Goal: Transaction & Acquisition: Purchase product/service

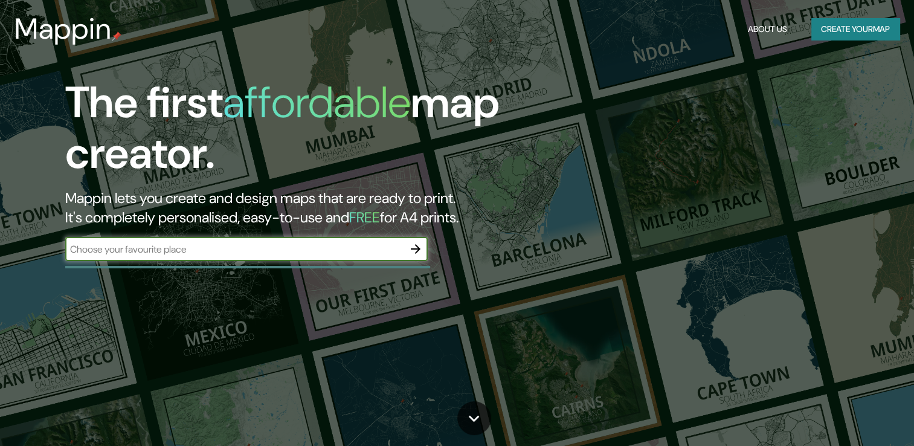
click at [112, 246] on input "text" at bounding box center [234, 249] width 338 height 14
type input "puerto la cruz"
drag, startPoint x: 154, startPoint y: 252, endPoint x: 60, endPoint y: 255, distance: 94.2
click at [60, 255] on div "The first affordable map creator. Mappin lets you create and design maps that a…" at bounding box center [293, 175] width 548 height 196
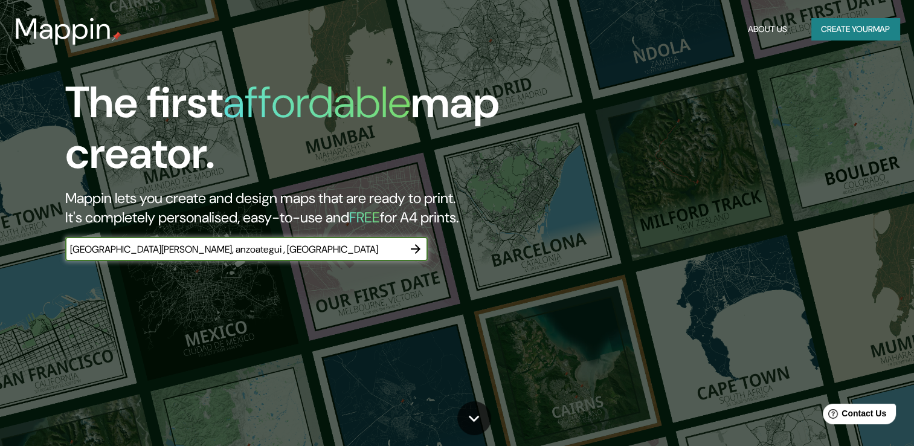
type input "puerto la cruz, anzoategui , venezuela"
click at [415, 251] on icon "button" at bounding box center [415, 249] width 14 height 14
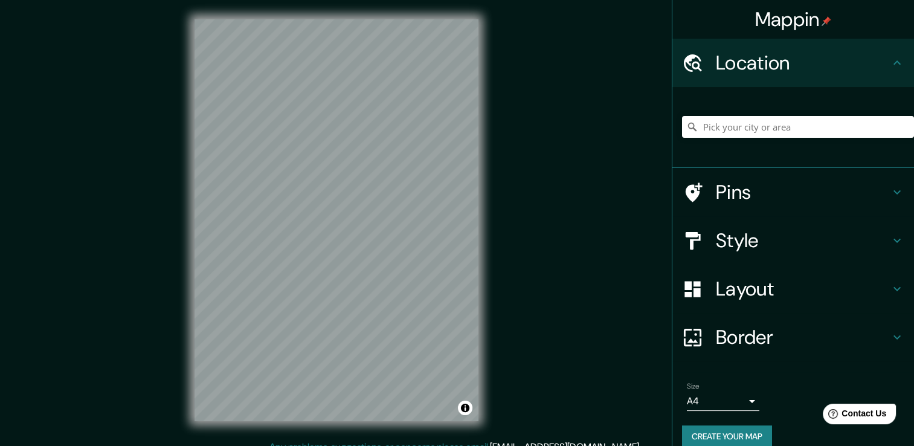
click at [889, 195] on icon at bounding box center [896, 192] width 14 height 14
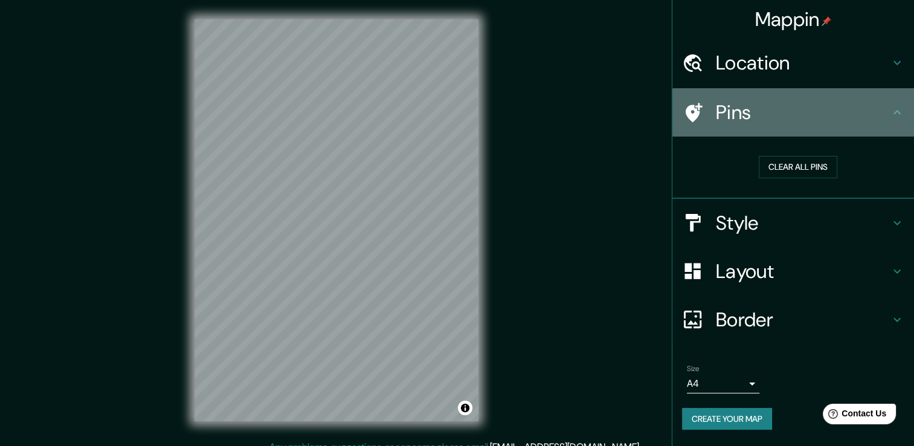
click at [894, 116] on icon at bounding box center [896, 112] width 14 height 14
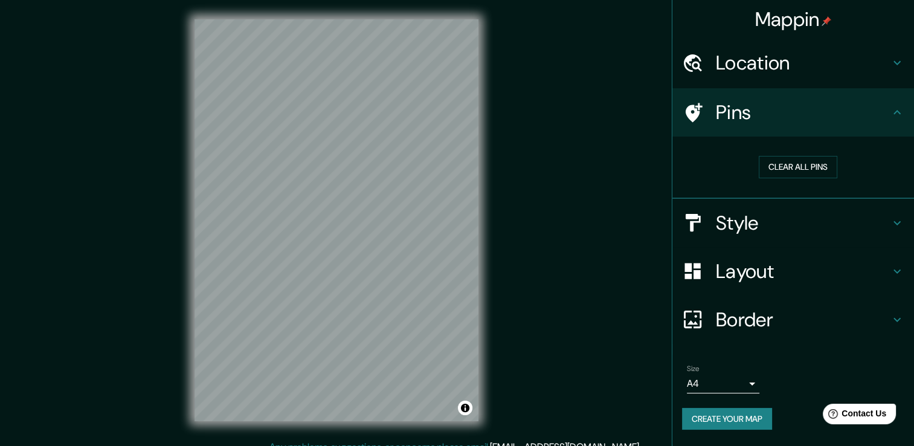
click at [754, 74] on h4 "Location" at bounding box center [803, 63] width 174 height 24
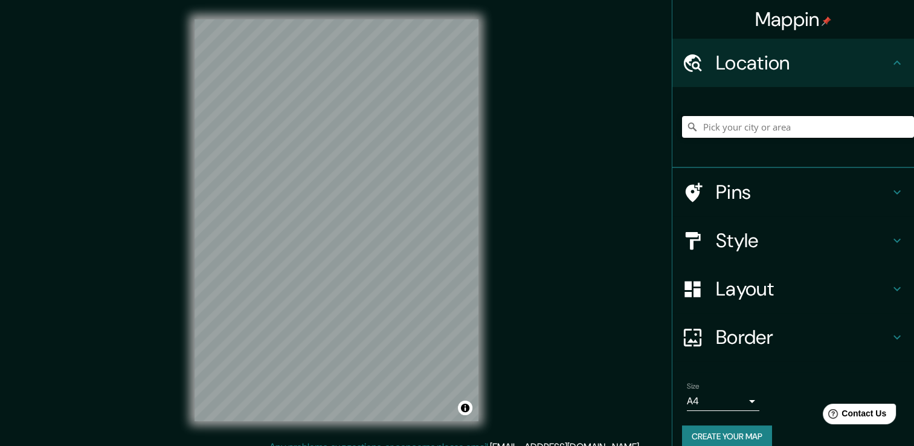
click at [720, 132] on input "Pick your city or area" at bounding box center [798, 127] width 232 height 22
click at [715, 126] on input "Pick your city or area" at bounding box center [798, 127] width 232 height 22
click at [698, 131] on input "Pick your city or area" at bounding box center [798, 127] width 232 height 22
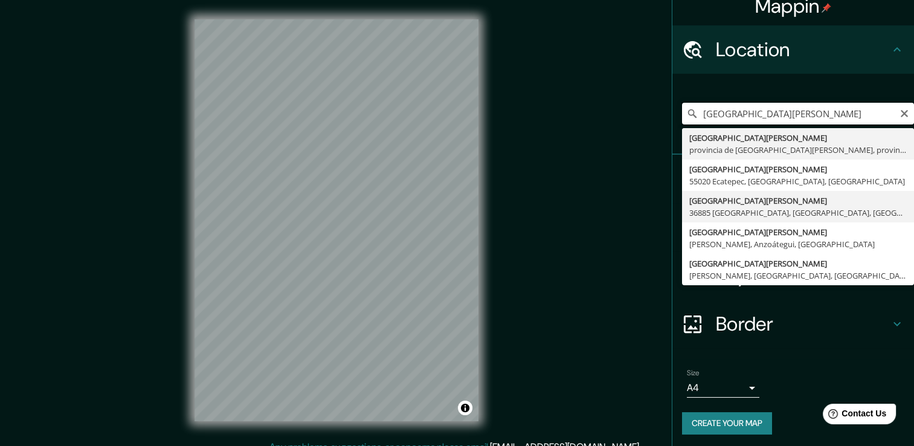
scroll to position [15, 0]
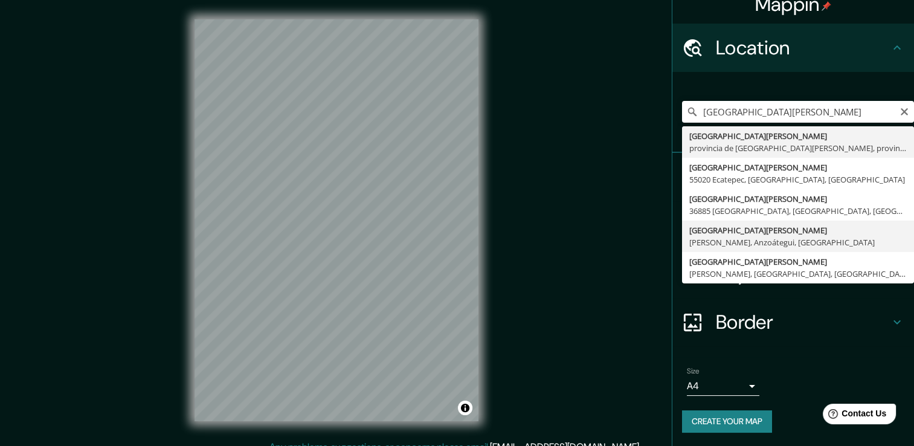
type input "[GEOGRAPHIC_DATA][PERSON_NAME] [PERSON_NAME], [GEOGRAPHIC_DATA], [GEOGRAPHIC_DA…"
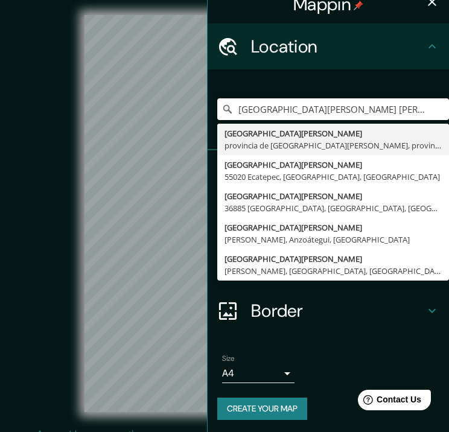
scroll to position [17, 0]
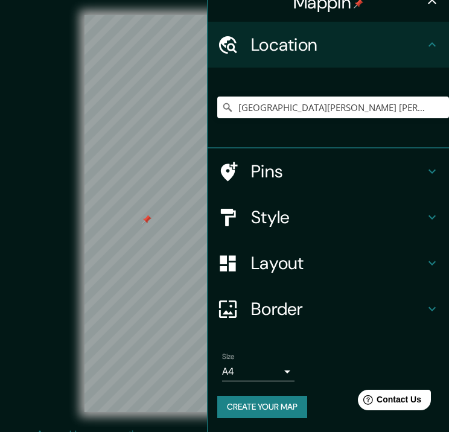
click at [242, 191] on div "Pins" at bounding box center [329, 172] width 242 height 46
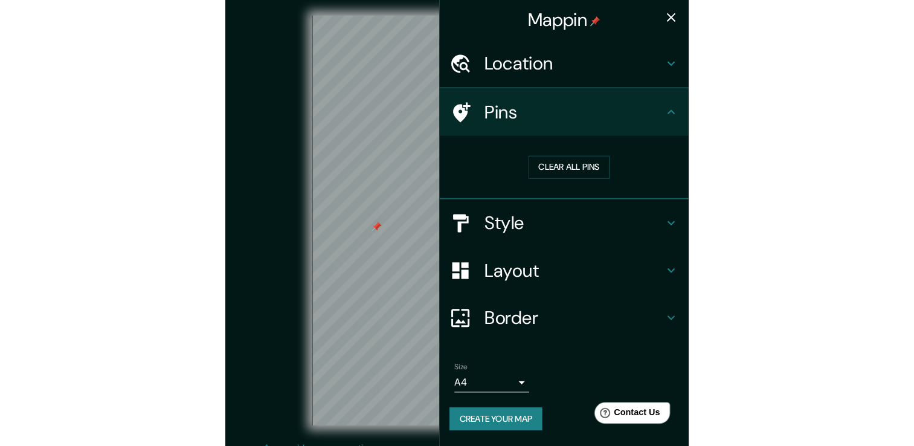
scroll to position [0, 0]
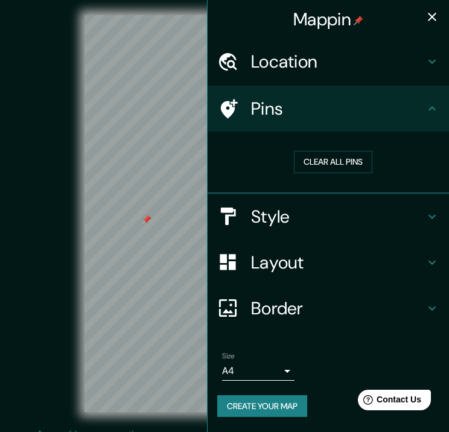
click at [432, 16] on icon "button" at bounding box center [432, 17] width 8 height 8
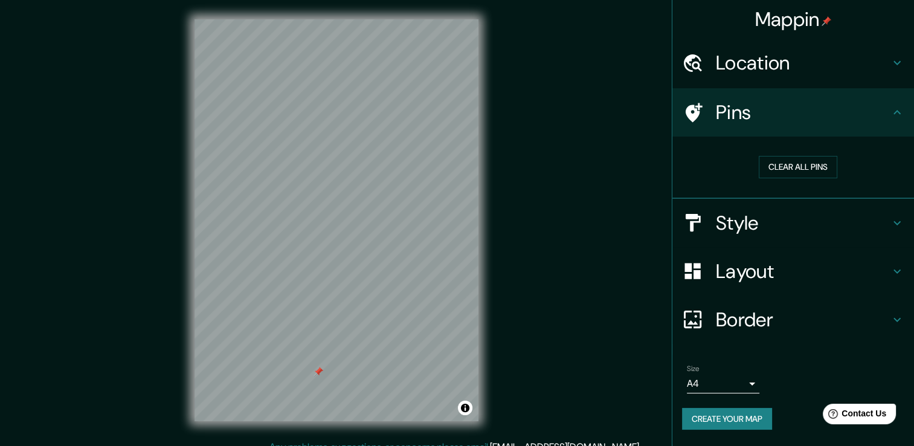
click at [734, 260] on h4 "Layout" at bounding box center [803, 271] width 174 height 24
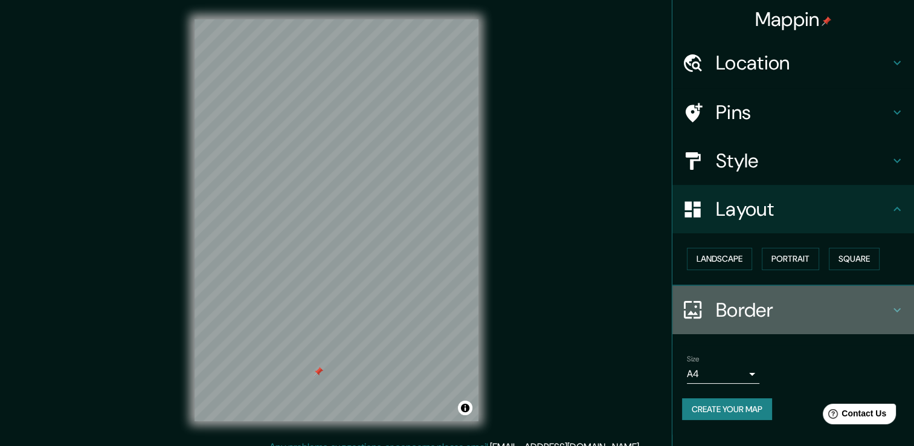
click at [729, 306] on h4 "Border" at bounding box center [803, 310] width 174 height 24
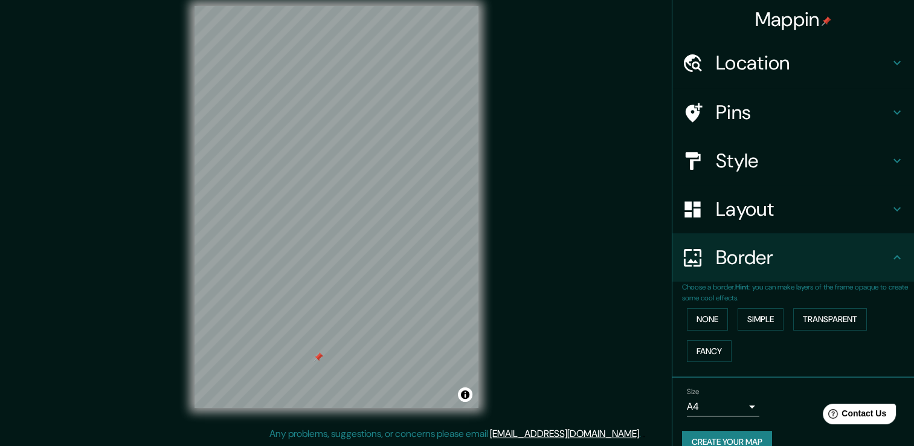
click at [316, 361] on div at bounding box center [318, 357] width 10 height 10
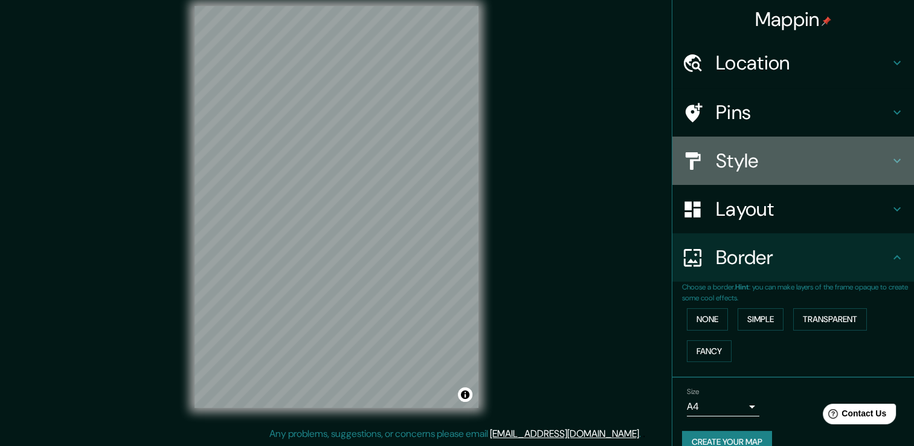
click at [737, 150] on h4 "Style" at bounding box center [803, 161] width 174 height 24
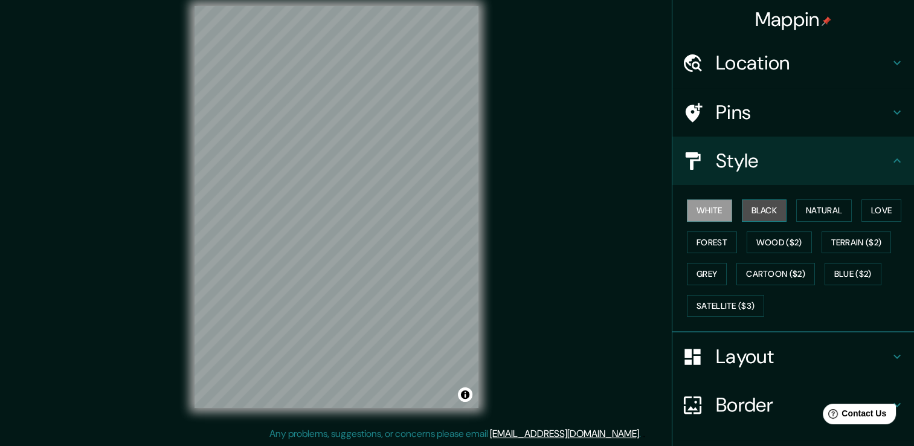
click at [763, 211] on button "Black" at bounding box center [764, 210] width 45 height 22
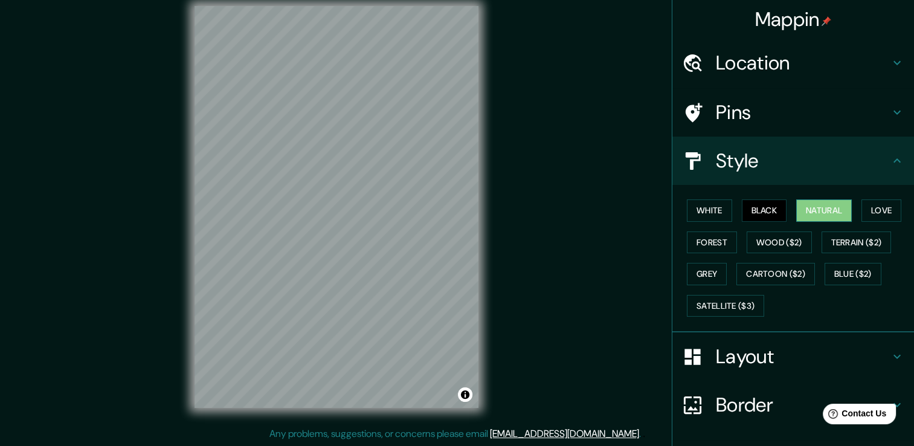
click at [804, 205] on button "Natural" at bounding box center [824, 210] width 56 height 22
click at [687, 240] on button "Forest" at bounding box center [712, 242] width 50 height 22
click at [812, 204] on button "Natural" at bounding box center [824, 210] width 56 height 22
click at [881, 207] on button "Love" at bounding box center [881, 210] width 40 height 22
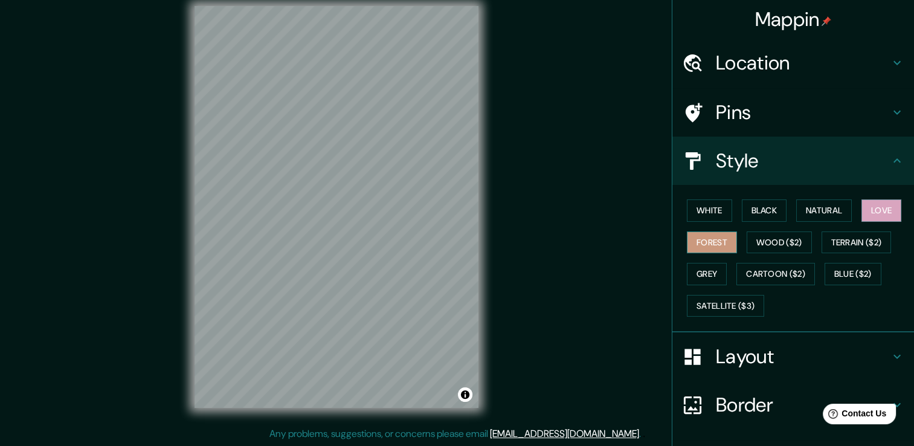
click at [716, 238] on button "Forest" at bounding box center [712, 242] width 50 height 22
click at [710, 212] on button "White" at bounding box center [709, 210] width 45 height 22
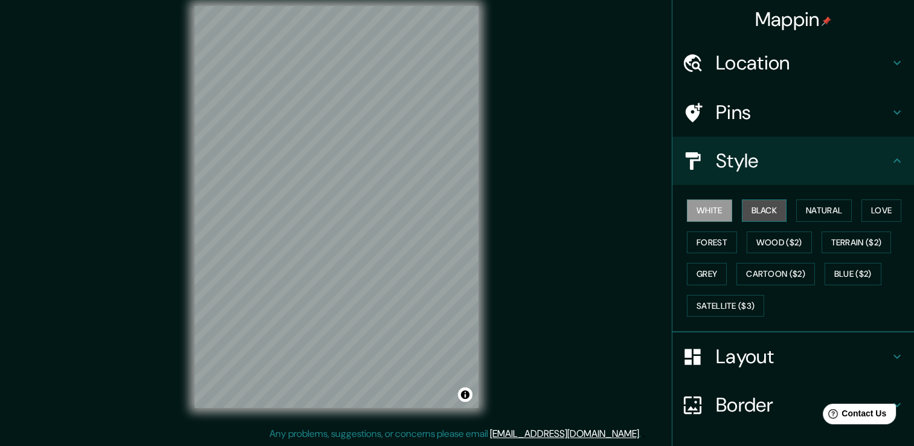
click at [763, 210] on button "Black" at bounding box center [764, 210] width 45 height 22
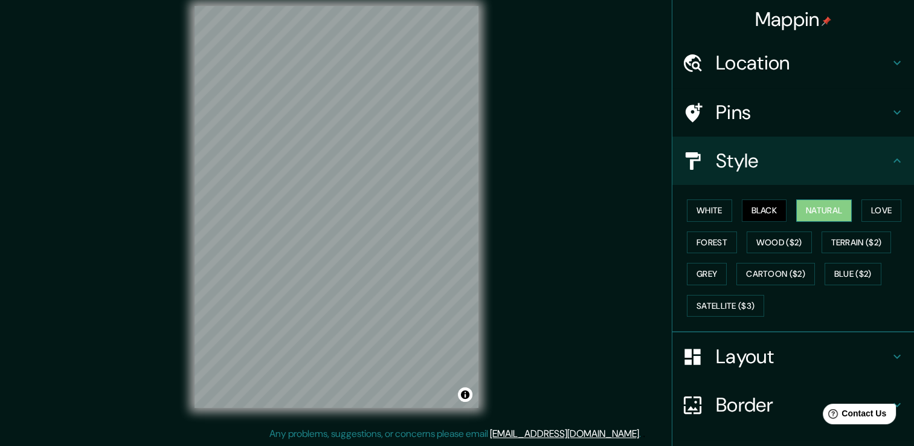
click at [830, 214] on button "Natural" at bounding box center [824, 210] width 56 height 22
click at [746, 206] on button "Black" at bounding box center [764, 210] width 45 height 22
click at [710, 211] on button "White" at bounding box center [709, 210] width 45 height 22
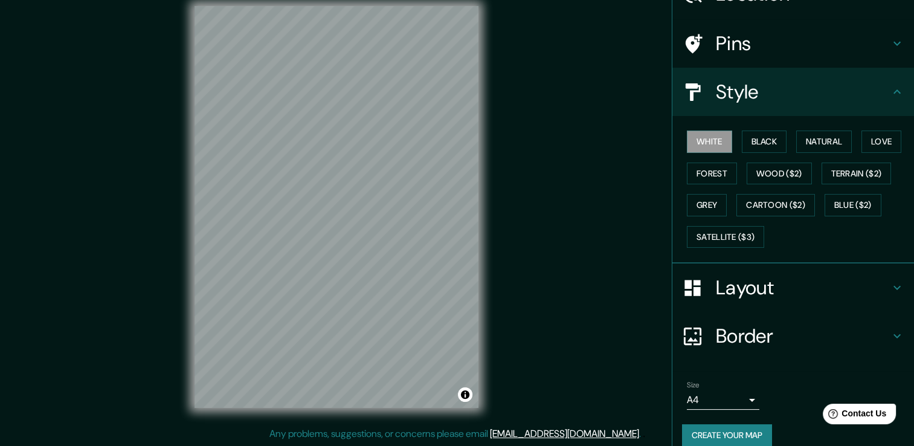
scroll to position [82, 0]
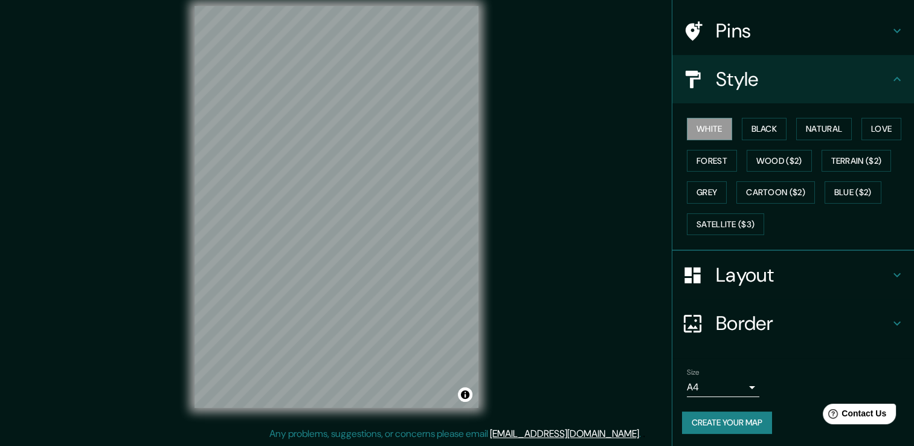
click at [729, 420] on button "Create your map" at bounding box center [727, 422] width 90 height 22
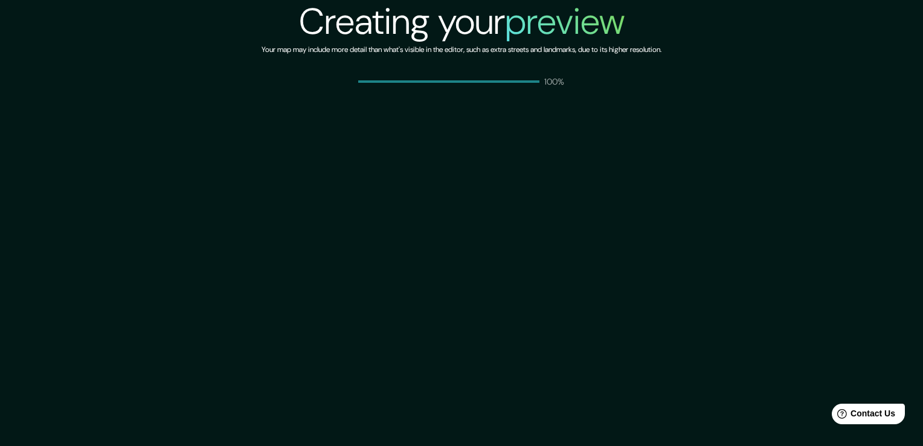
drag, startPoint x: 430, startPoint y: 315, endPoint x: 443, endPoint y: 286, distance: 31.9
click at [430, 315] on div "Creating your preview Your map may include more detail than what's visible in t…" at bounding box center [461, 223] width 923 height 446
drag, startPoint x: 443, startPoint y: 286, endPoint x: 403, endPoint y: 88, distance: 202.6
click at [441, 281] on div "Creating your preview Your map may include more detail than what's visible in t…" at bounding box center [461, 223] width 923 height 446
click at [528, 191] on div "Creating your preview Your map may include more detail than what's visible in t…" at bounding box center [461, 223] width 923 height 446
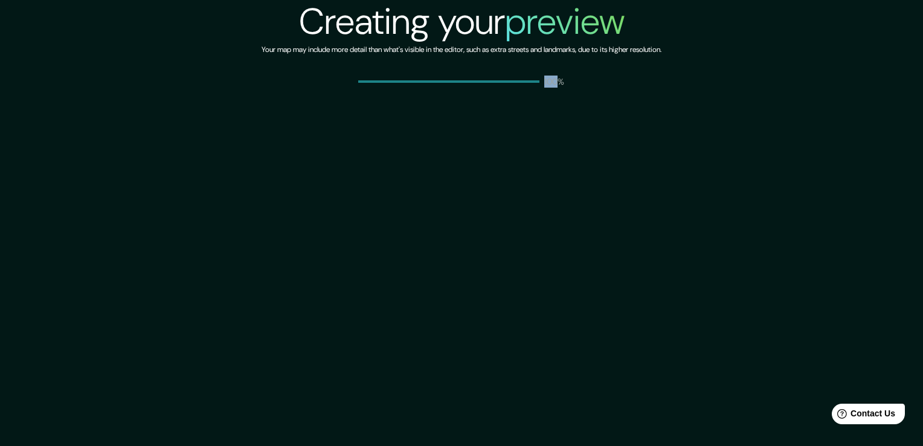
click at [528, 191] on div "Creating your preview Your map may include more detail than what's visible in t…" at bounding box center [461, 223] width 923 height 446
click at [529, 193] on div "Creating your preview Your map may include more detail than what's visible in t…" at bounding box center [461, 223] width 923 height 446
drag, startPoint x: 529, startPoint y: 193, endPoint x: 469, endPoint y: 193, distance: 60.4
click at [471, 194] on div "Creating your preview Your map may include more detail than what's visible in t…" at bounding box center [461, 223] width 923 height 446
drag, startPoint x: 856, startPoint y: 190, endPoint x: 875, endPoint y: 92, distance: 99.0
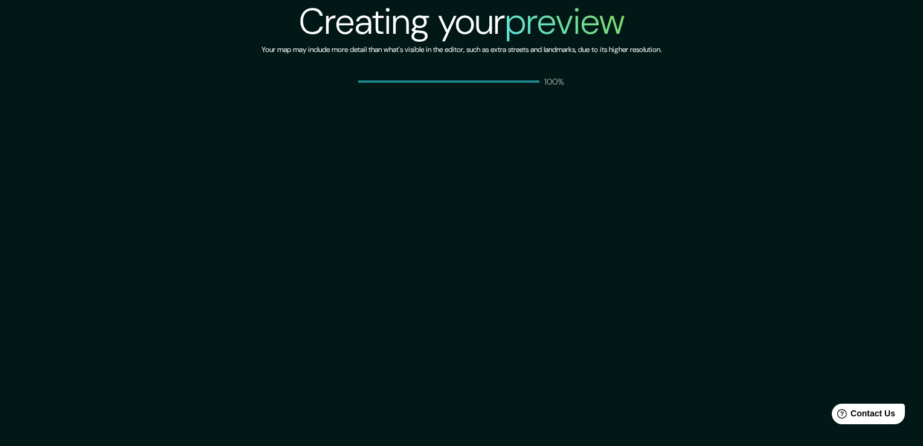
click at [861, 175] on div "Creating your preview Your map may include more detail than what's visible in t…" at bounding box center [461, 223] width 923 height 446
click at [874, 43] on div "Creating your preview Your map may include more detail than what's visible in t…" at bounding box center [461, 44] width 923 height 88
drag, startPoint x: 851, startPoint y: 1, endPoint x: 495, endPoint y: 137, distance: 381.5
click at [495, 137] on div "Creating your preview Your map may include more detail than what's visible in t…" at bounding box center [461, 223] width 923 height 446
click at [545, 209] on div "Creating your preview Your map may include more detail than what's visible in t…" at bounding box center [461, 223] width 923 height 446
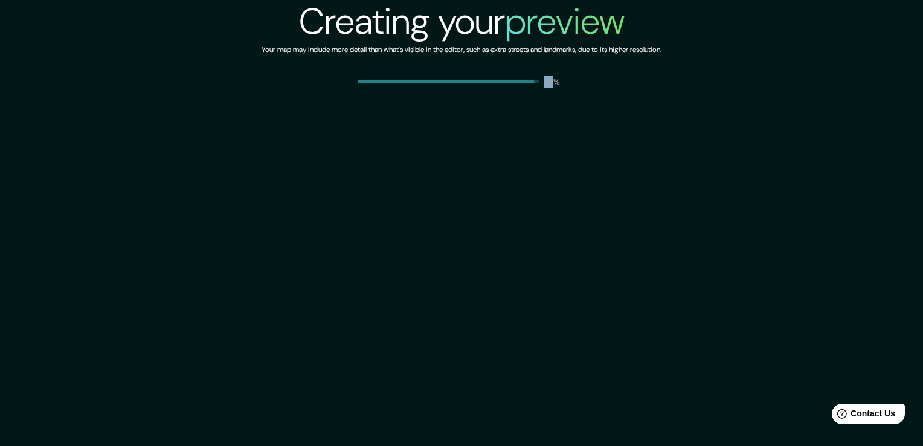
click at [545, 209] on div "Creating your preview Your map may include more detail than what's visible in t…" at bounding box center [461, 223] width 923 height 446
drag, startPoint x: 545, startPoint y: 209, endPoint x: 466, endPoint y: 231, distance: 81.5
click at [467, 231] on div "Creating your preview Your map may include more detail than what's visible in t…" at bounding box center [461, 223] width 923 height 446
click at [228, 236] on div "Creating your preview Your map may include more detail than what's visible in t…" at bounding box center [461, 223] width 923 height 446
click at [771, 375] on div "Creating your preview Your map may include more detail than what's visible in t…" at bounding box center [461, 223] width 923 height 446
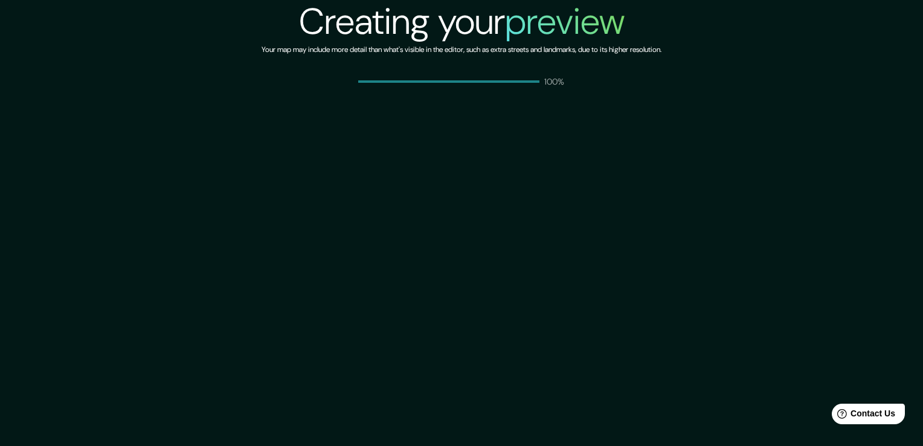
drag, startPoint x: 769, startPoint y: 362, endPoint x: 702, endPoint y: 277, distance: 109.2
click at [766, 356] on div "Creating your preview Your map may include more detail than what's visible in t…" at bounding box center [461, 223] width 923 height 446
click at [618, 238] on div "Creating your preview Your map may include more detail than what's visible in t…" at bounding box center [461, 223] width 923 height 446
click at [663, 150] on div "Creating your preview Your map may include more detail than what's visible in t…" at bounding box center [461, 223] width 923 height 446
click at [603, 221] on div "Creating your preview Your map may include more detail than what's visible in t…" at bounding box center [461, 223] width 923 height 446
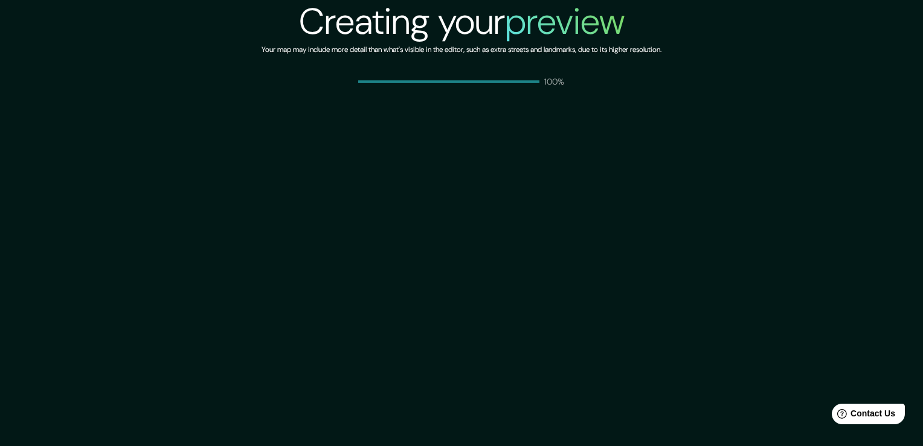
click at [739, 204] on div "Creating your preview Your map may include more detail than what's visible in t…" at bounding box center [461, 223] width 923 height 446
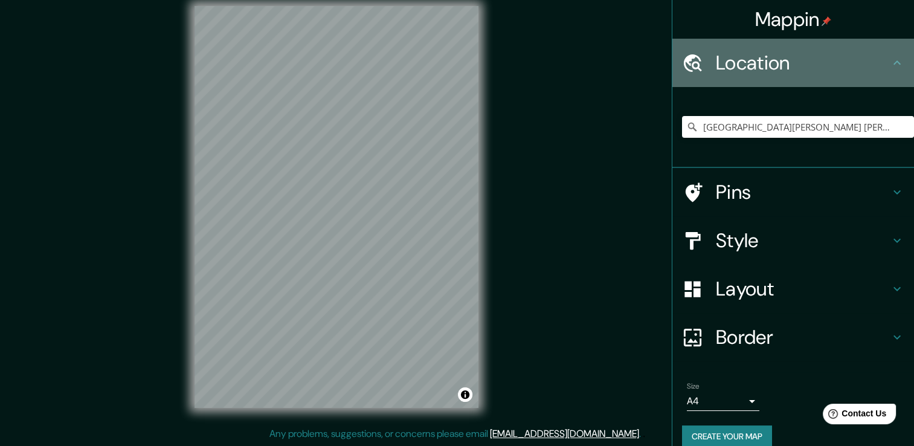
click at [857, 62] on h4 "Location" at bounding box center [803, 63] width 174 height 24
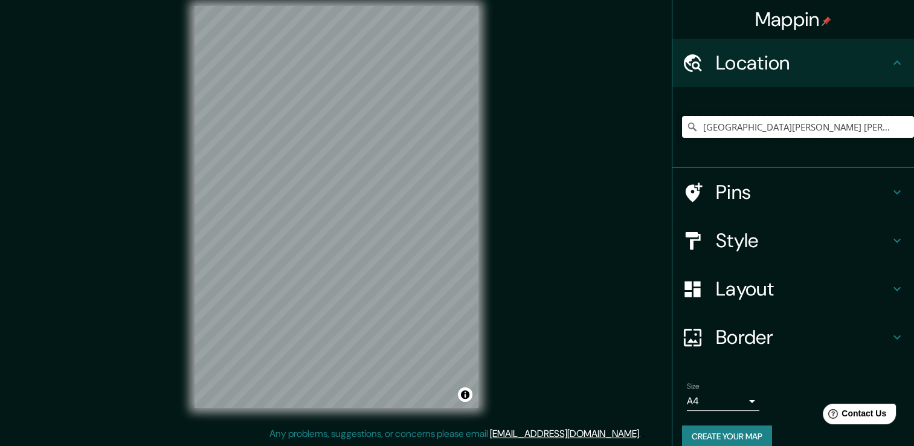
click at [842, 124] on input "[GEOGRAPHIC_DATA][PERSON_NAME] [PERSON_NAME], [GEOGRAPHIC_DATA], [GEOGRAPHIC_DA…" at bounding box center [798, 127] width 232 height 22
click at [728, 122] on input "[GEOGRAPHIC_DATA][PERSON_NAME] [PERSON_NAME], [GEOGRAPHIC_DATA], [GEOGRAPHIC_DA…" at bounding box center [798, 127] width 232 height 22
drag, startPoint x: 729, startPoint y: 120, endPoint x: 865, endPoint y: 118, distance: 135.3
click at [865, 118] on input "[GEOGRAPHIC_DATA][PERSON_NAME] [PERSON_NAME], [GEOGRAPHIC_DATA], [GEOGRAPHIC_DA…" at bounding box center [798, 127] width 232 height 22
drag, startPoint x: 877, startPoint y: 116, endPoint x: 885, endPoint y: 120, distance: 9.2
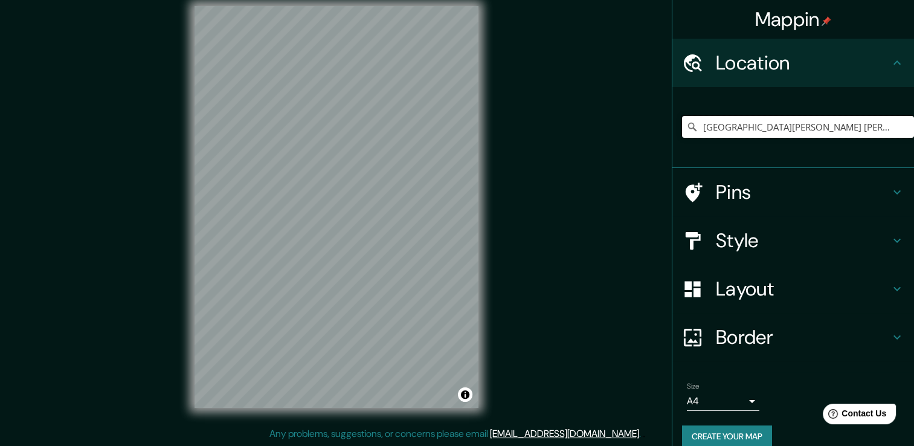
click at [883, 118] on input "[GEOGRAPHIC_DATA][PERSON_NAME] [PERSON_NAME], [GEOGRAPHIC_DATA], [GEOGRAPHIC_DA…" at bounding box center [798, 127] width 232 height 22
click at [891, 129] on input "[GEOGRAPHIC_DATA][PERSON_NAME] [PERSON_NAME], [GEOGRAPHIC_DATA], [GEOGRAPHIC_DA…" at bounding box center [798, 127] width 232 height 22
drag, startPoint x: 886, startPoint y: 134, endPoint x: 827, endPoint y: 135, distance: 59.2
click at [827, 135] on input "[GEOGRAPHIC_DATA][PERSON_NAME] [PERSON_NAME], [GEOGRAPHIC_DATA], [GEOGRAPHIC_DA…" at bounding box center [798, 127] width 232 height 22
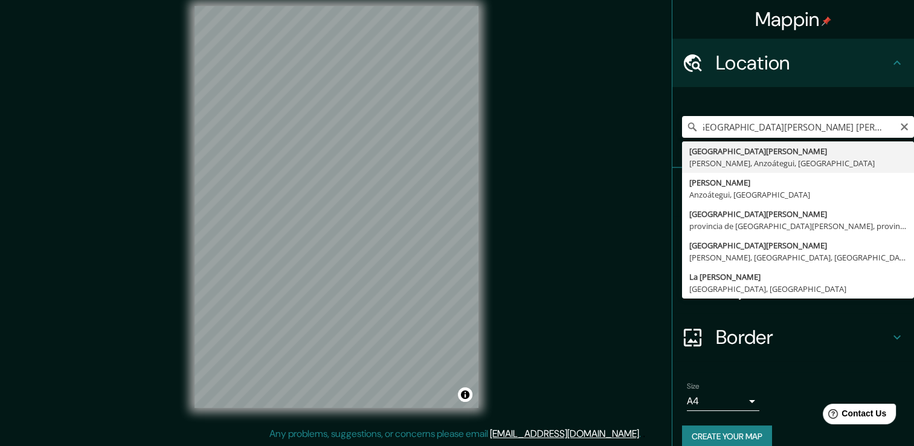
scroll to position [0, 0]
type input "[GEOGRAPHIC_DATA][PERSON_NAME] [PERSON_NAME], [GEOGRAPHIC_DATA], [GEOGRAPHIC_DA…"
